Goal: Use online tool/utility: Utilize a website feature to perform a specific function

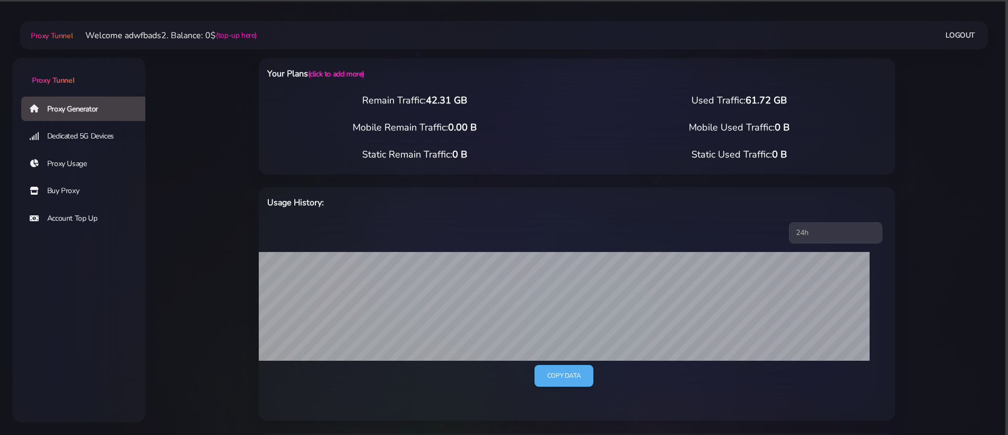
select select "ES"
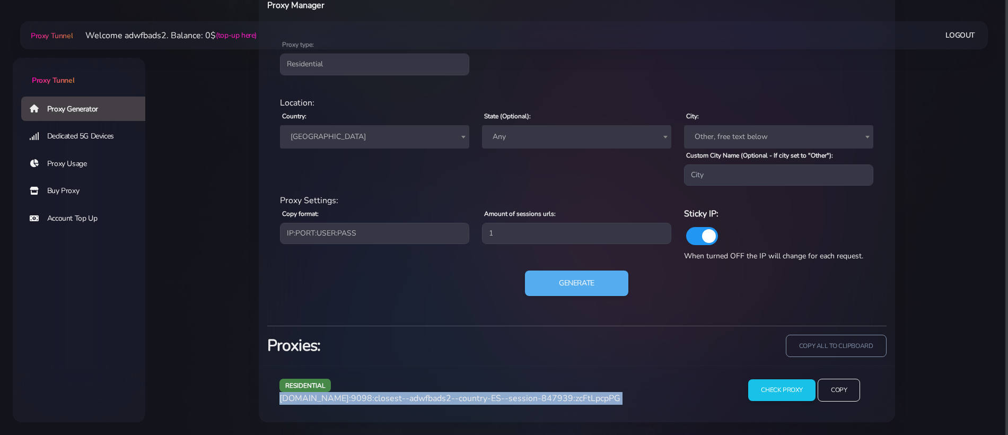
click at [350, 140] on span "[GEOGRAPHIC_DATA]" at bounding box center [374, 136] width 177 height 15
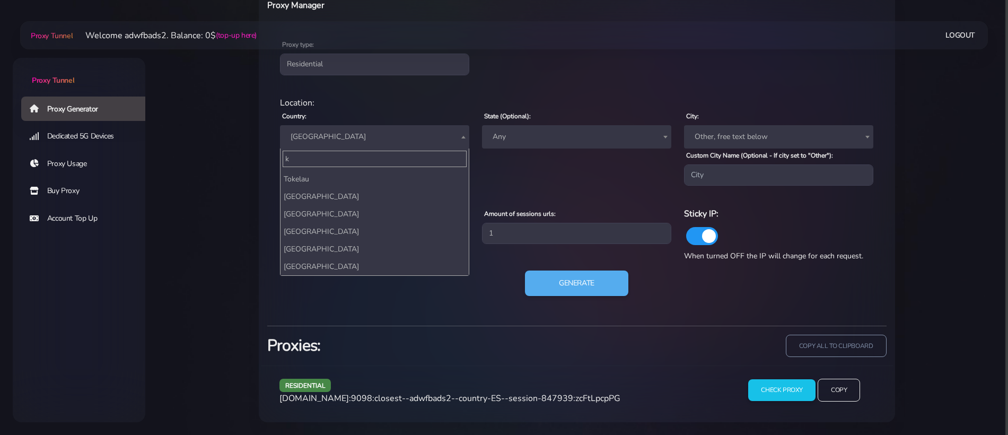
scroll to position [0, 0]
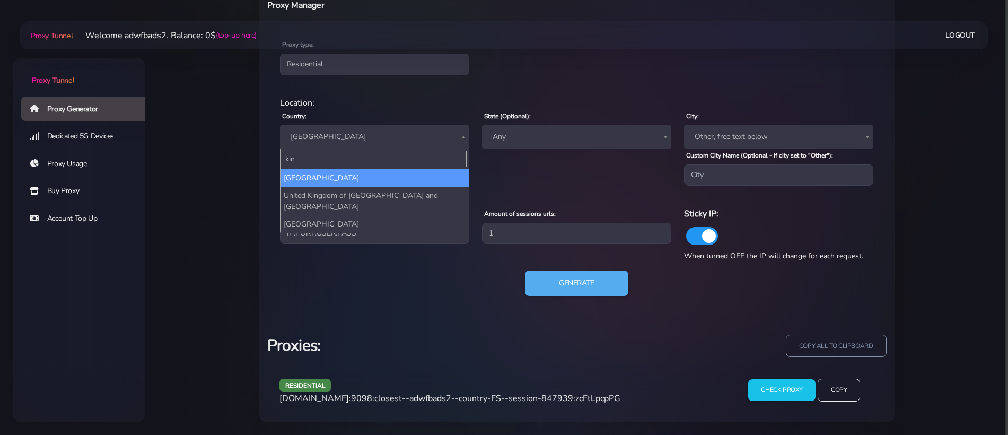
type input "king"
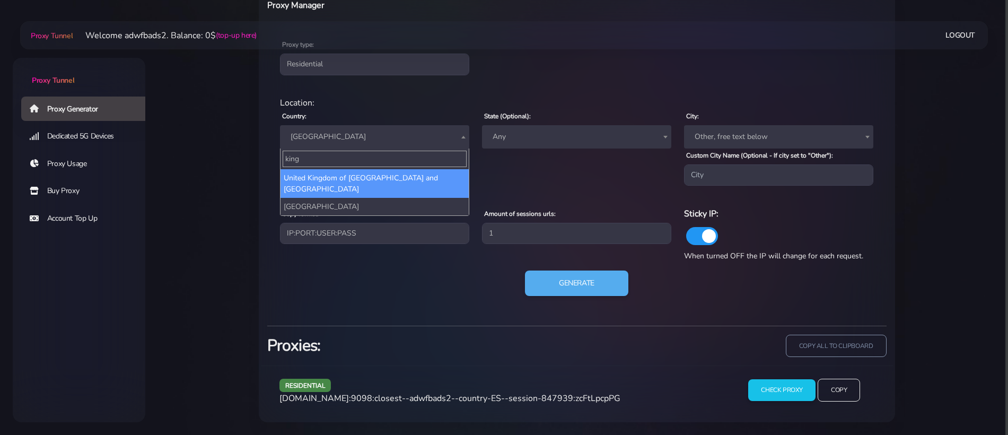
select select "UK"
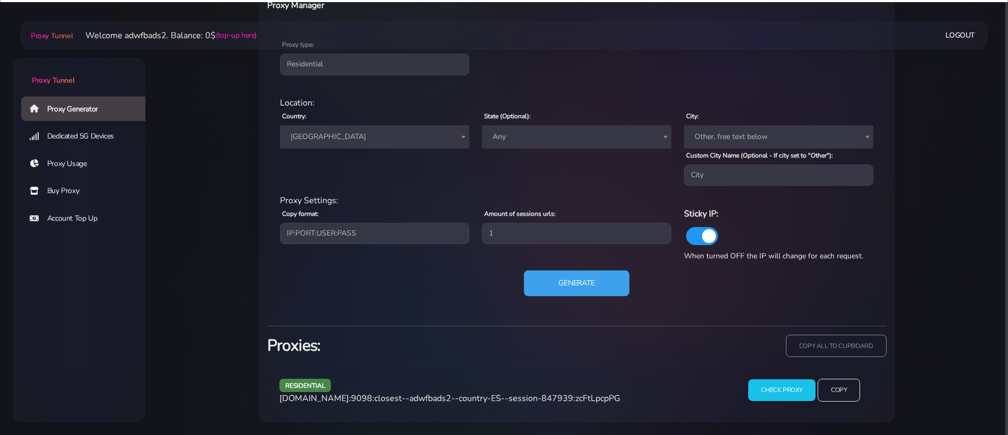
click at [586, 278] on button "Generate" at bounding box center [577, 283] width 106 height 26
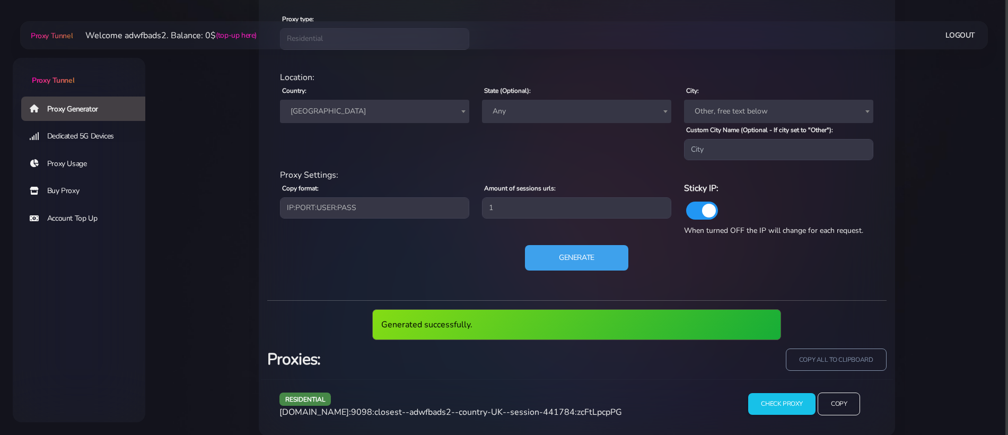
scroll to position [482, 0]
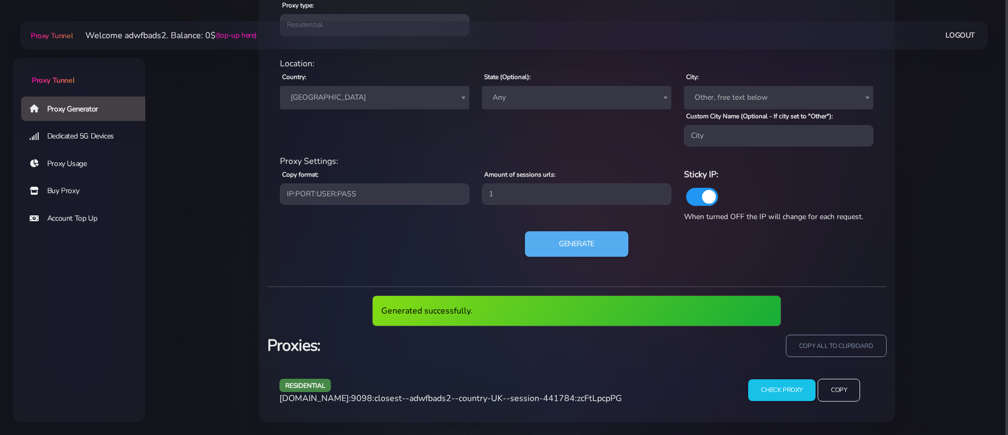
click at [505, 388] on div "residential [DOMAIN_NAME]:9098:closest--adwfbads2--country-UK--session-441784:z…" at bounding box center [500, 394] width 455 height 31
click at [500, 396] on span "[DOMAIN_NAME]:9098:closest--adwfbads2--country-UK--session-441784:zcFtLpcpPG" at bounding box center [450, 398] width 343 height 12
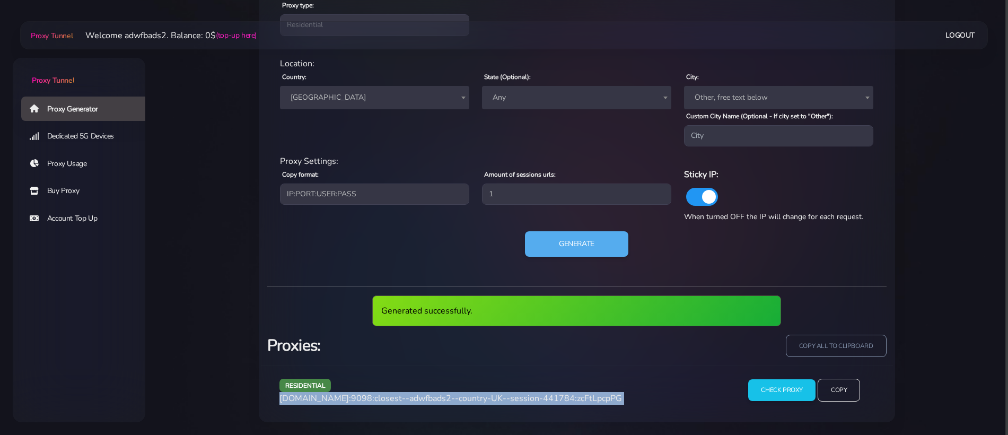
click at [500, 396] on span "[DOMAIN_NAME]:9098:closest--adwfbads2--country-UK--session-441784:zcFtLpcpPG" at bounding box center [450, 398] width 343 height 12
copy div "[DOMAIN_NAME]:9098:closest--adwfbads2--country-UK--session-441784:zcFtLpcpPG"
